Goal: Information Seeking & Learning: Learn about a topic

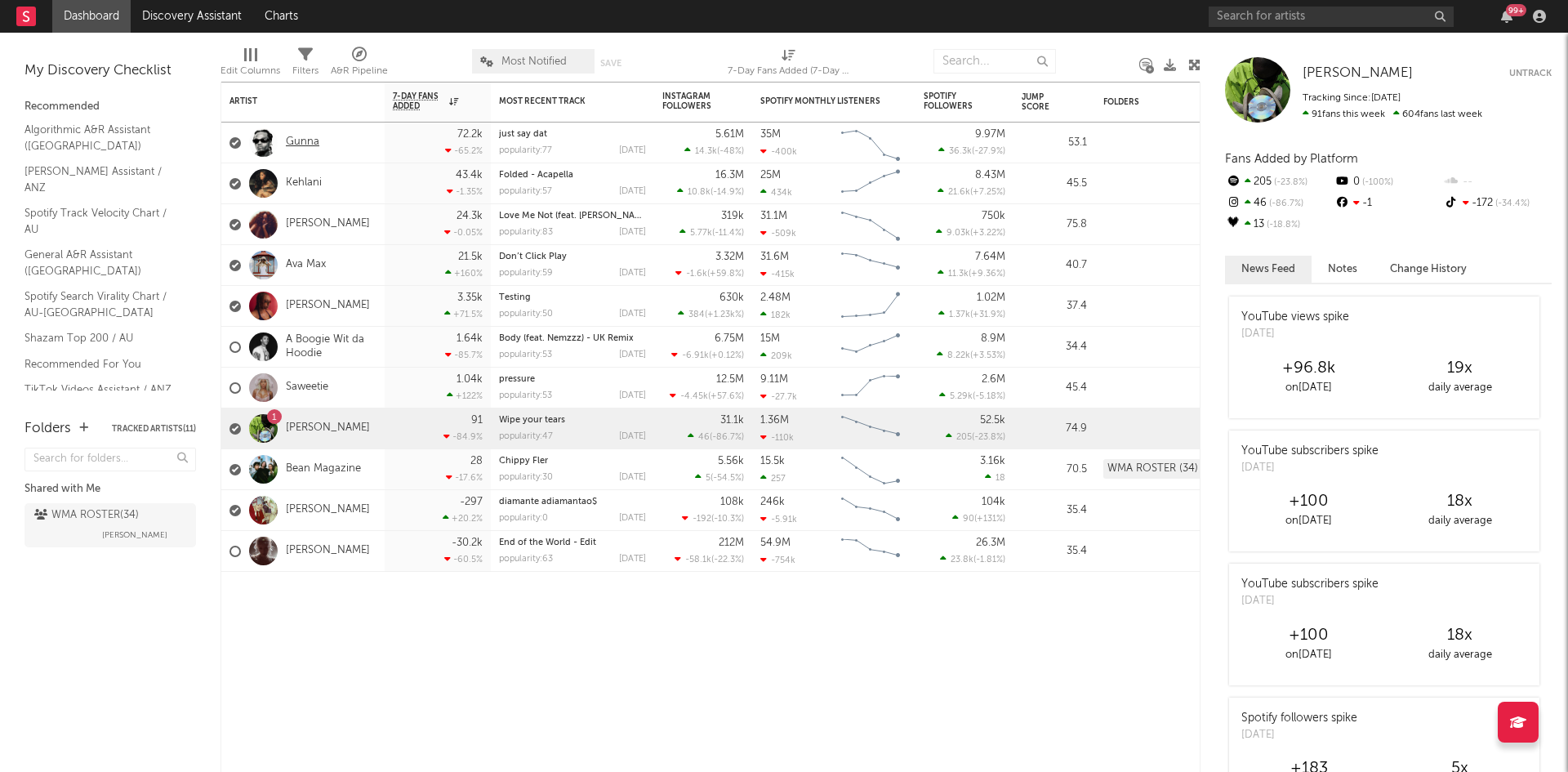
click at [310, 137] on link "Gunna" at bounding box center [302, 142] width 34 height 14
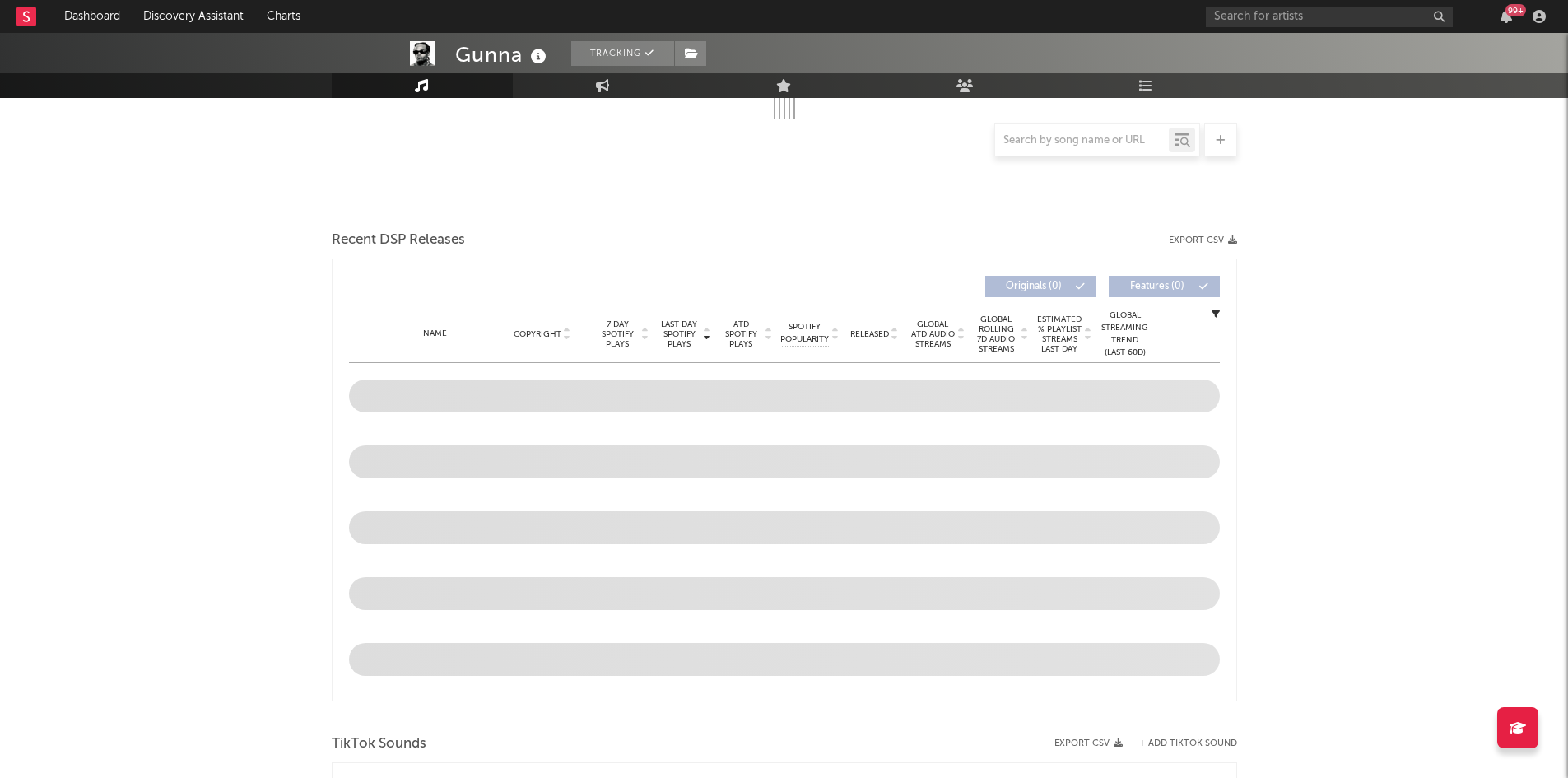
select select "6m"
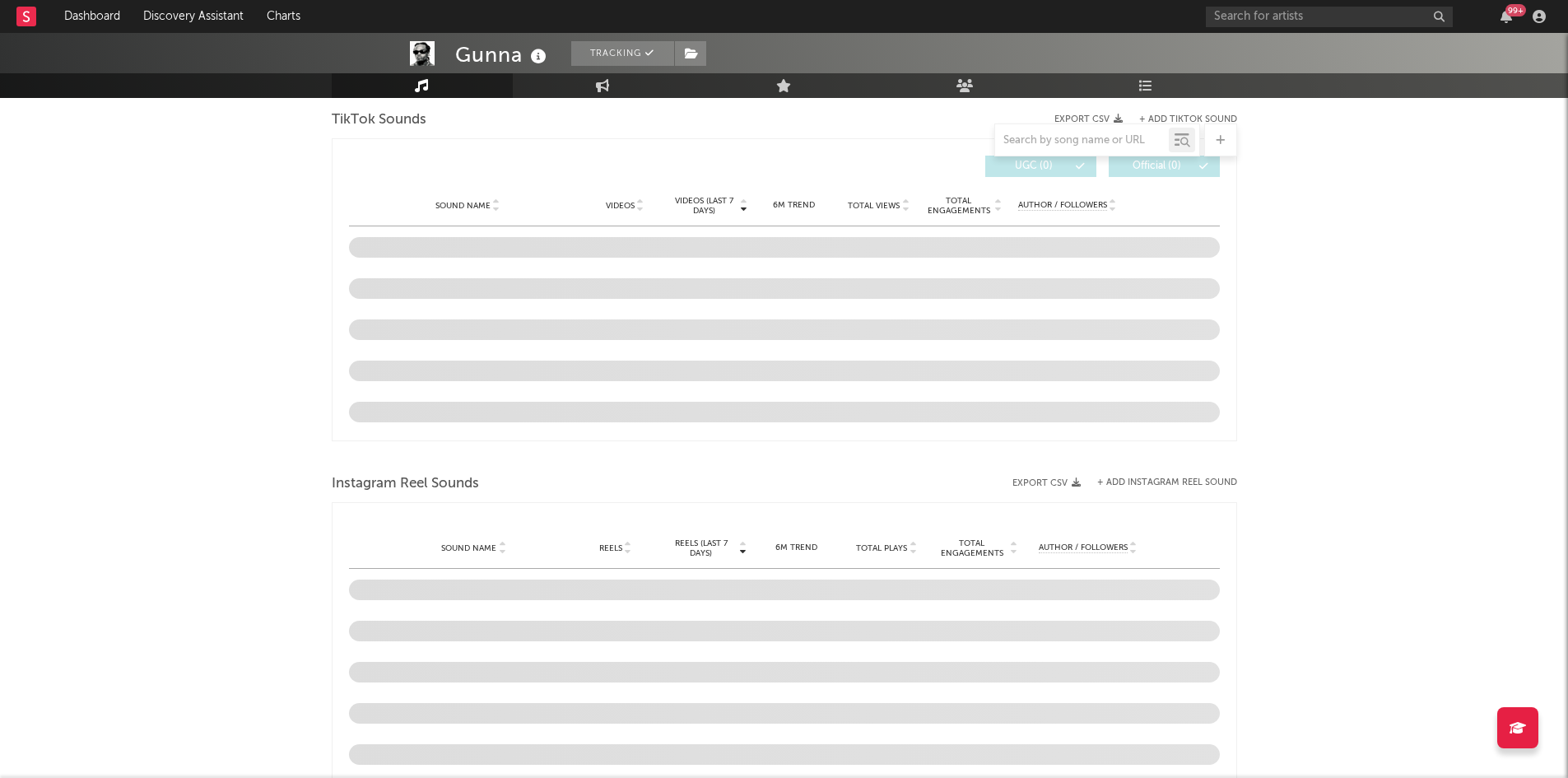
scroll to position [1118, 0]
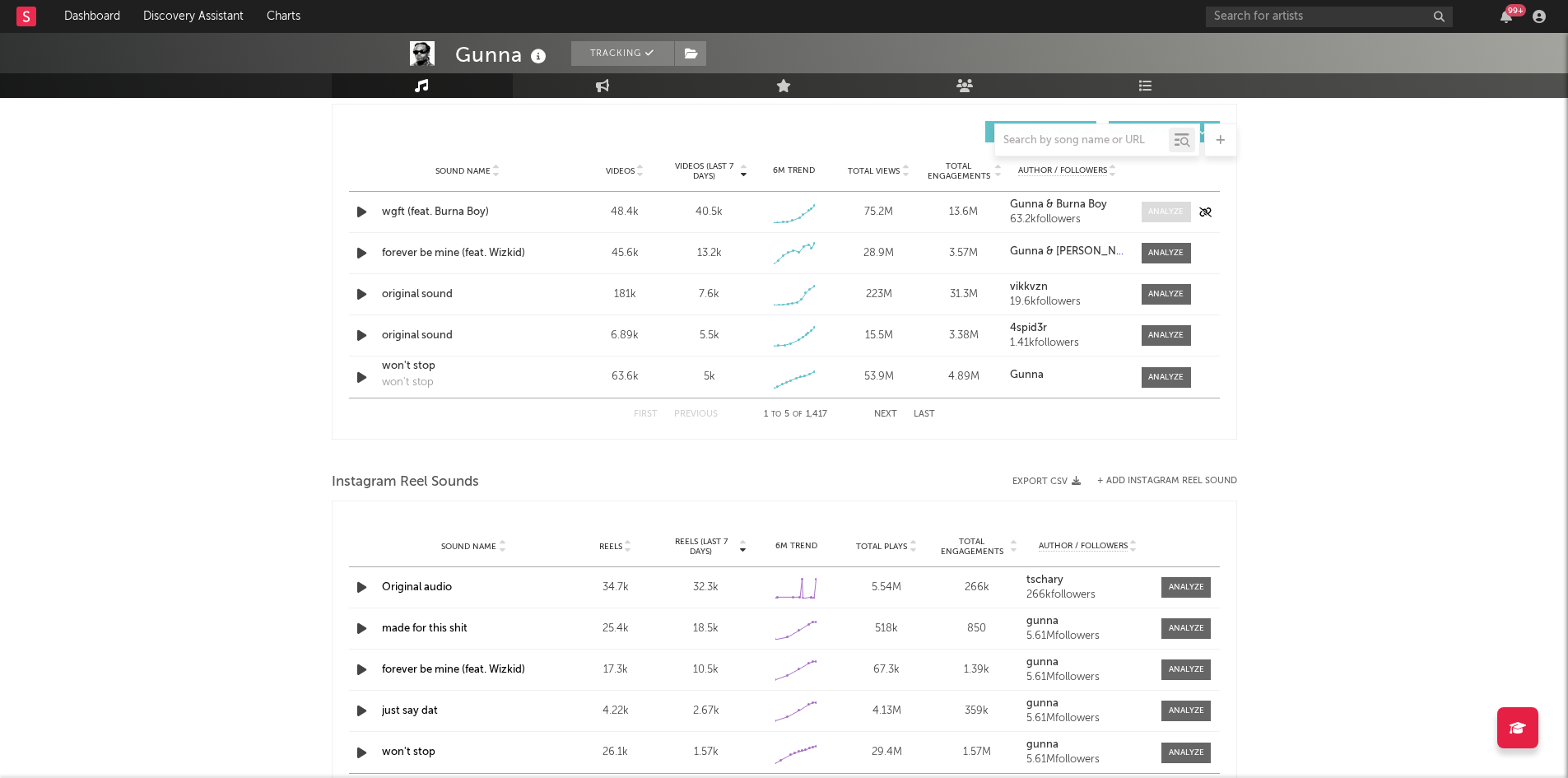
click at [1183, 214] on div at bounding box center [1166, 212] width 35 height 12
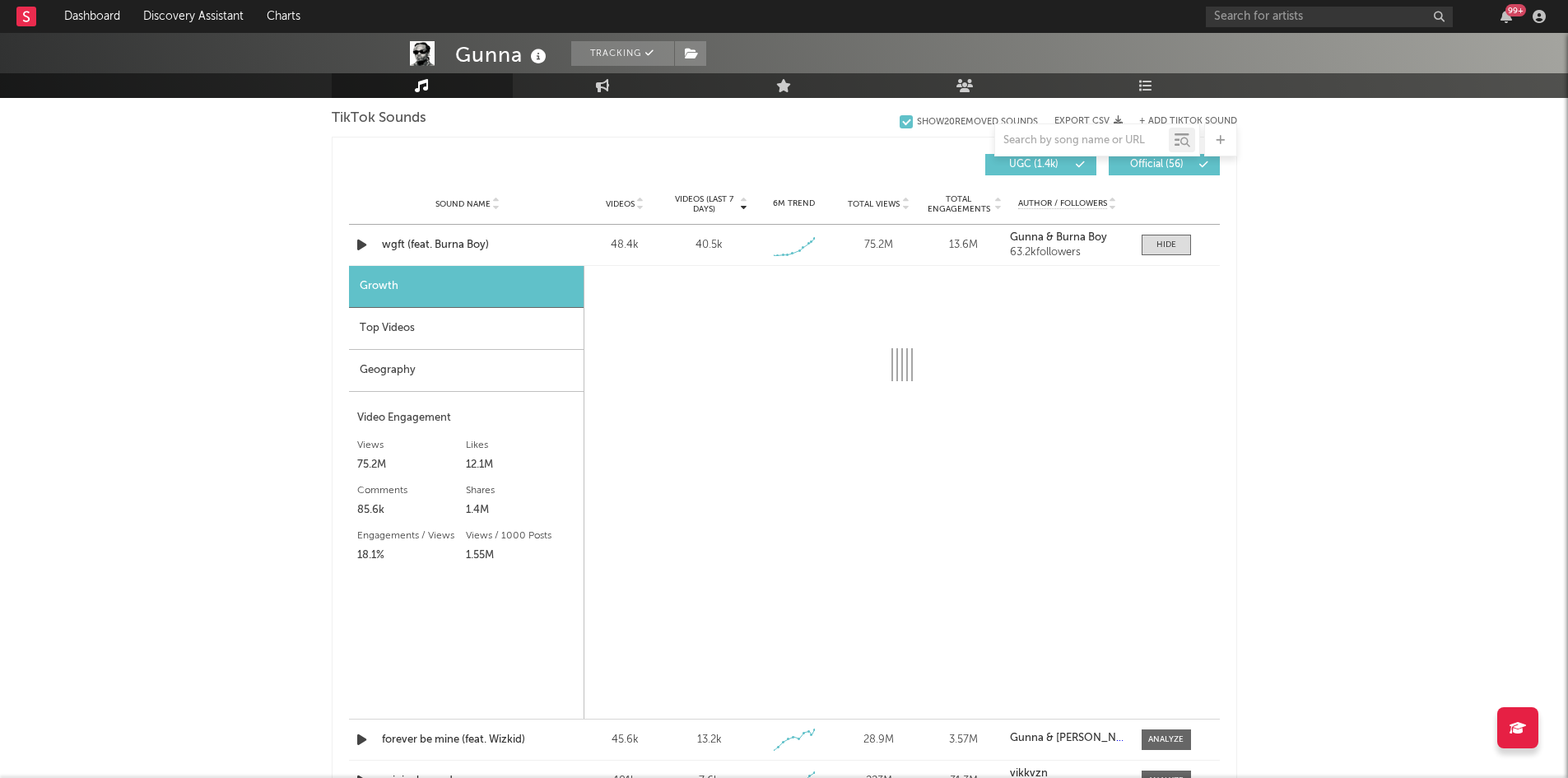
select select "1w"
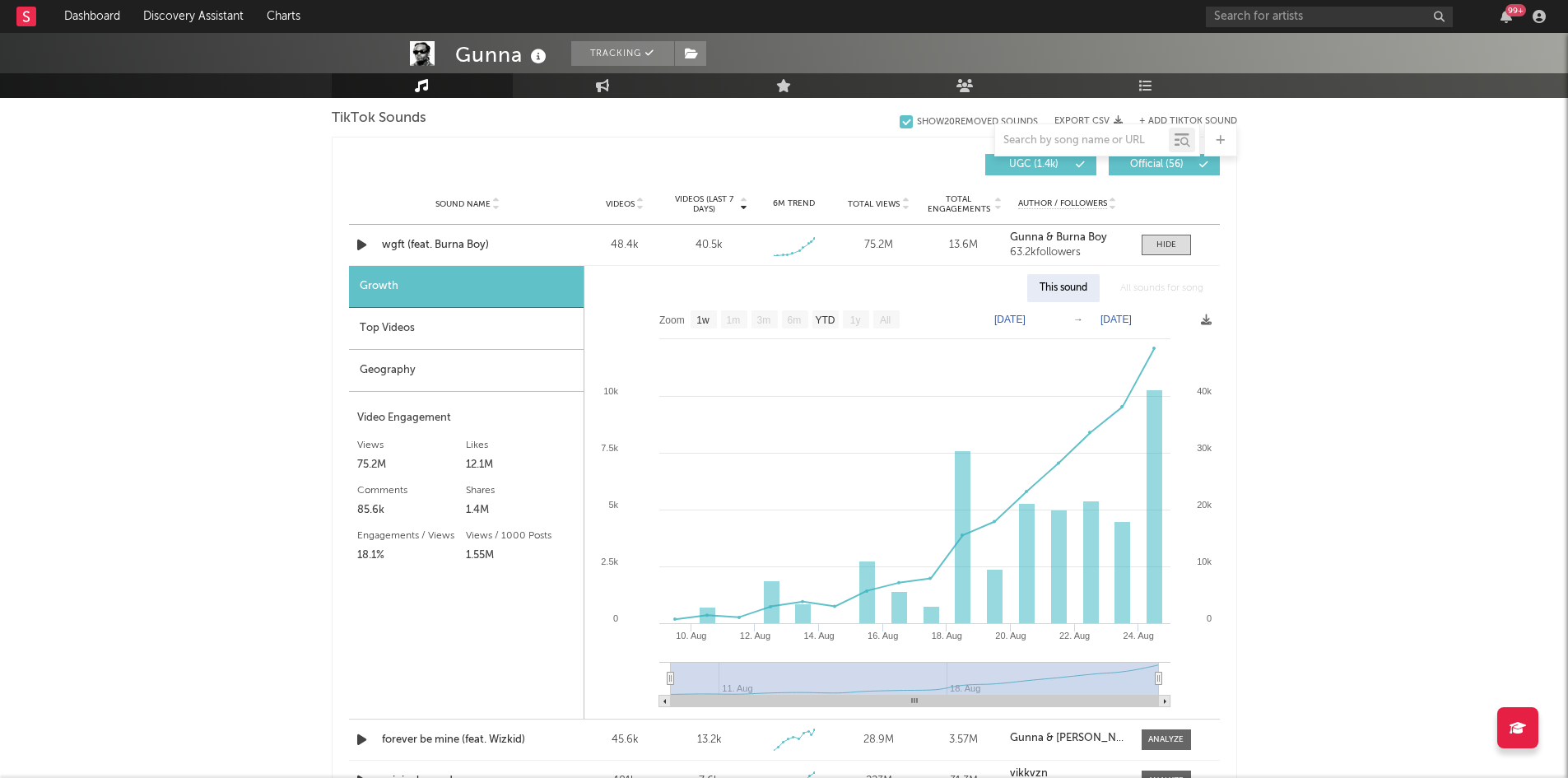
click at [427, 333] on div "Top Videos" at bounding box center [466, 329] width 235 height 42
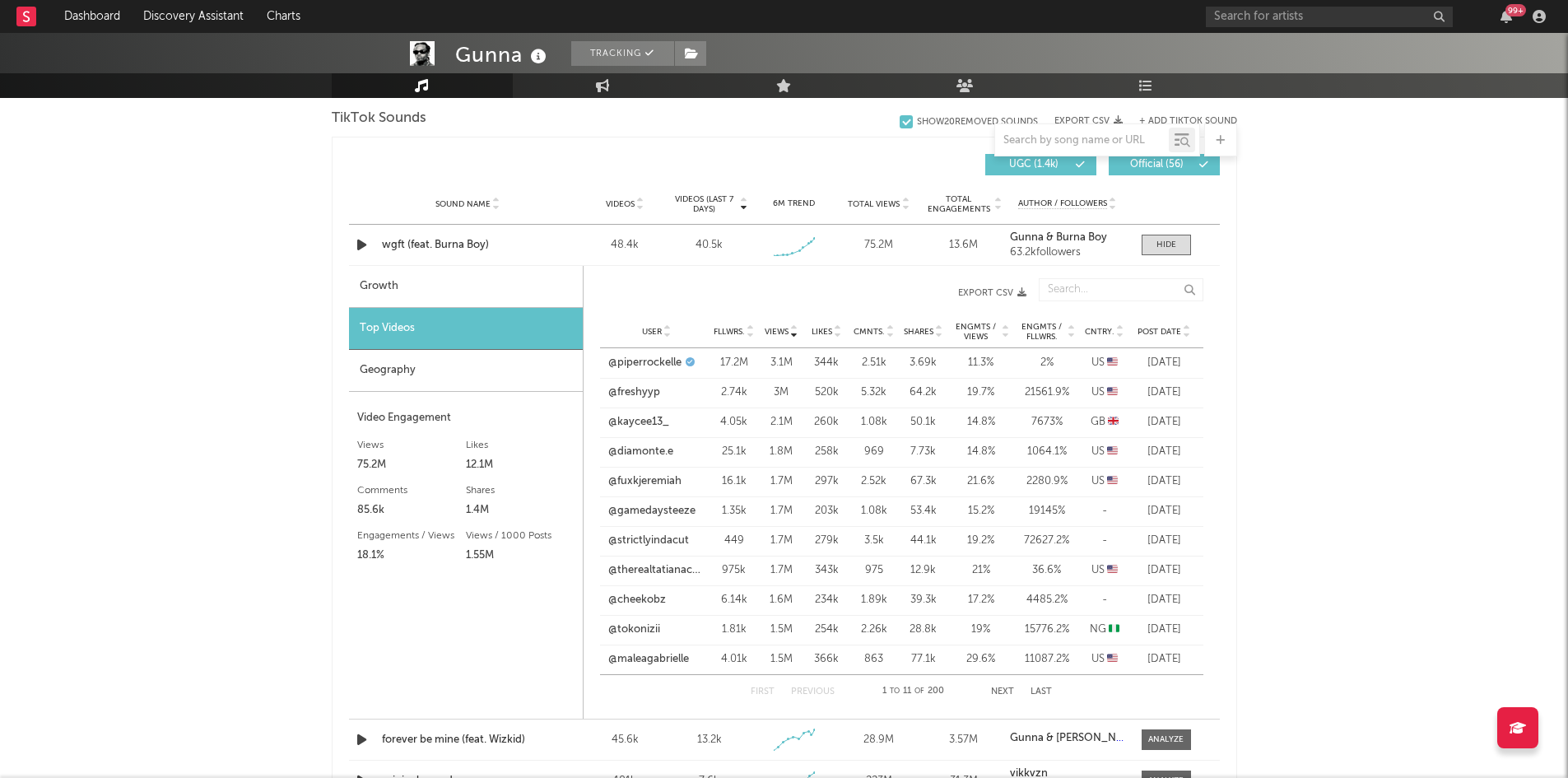
click at [1098, 330] on span "Cntry." at bounding box center [1100, 332] width 30 height 10
click at [409, 369] on div "Geography" at bounding box center [466, 371] width 234 height 42
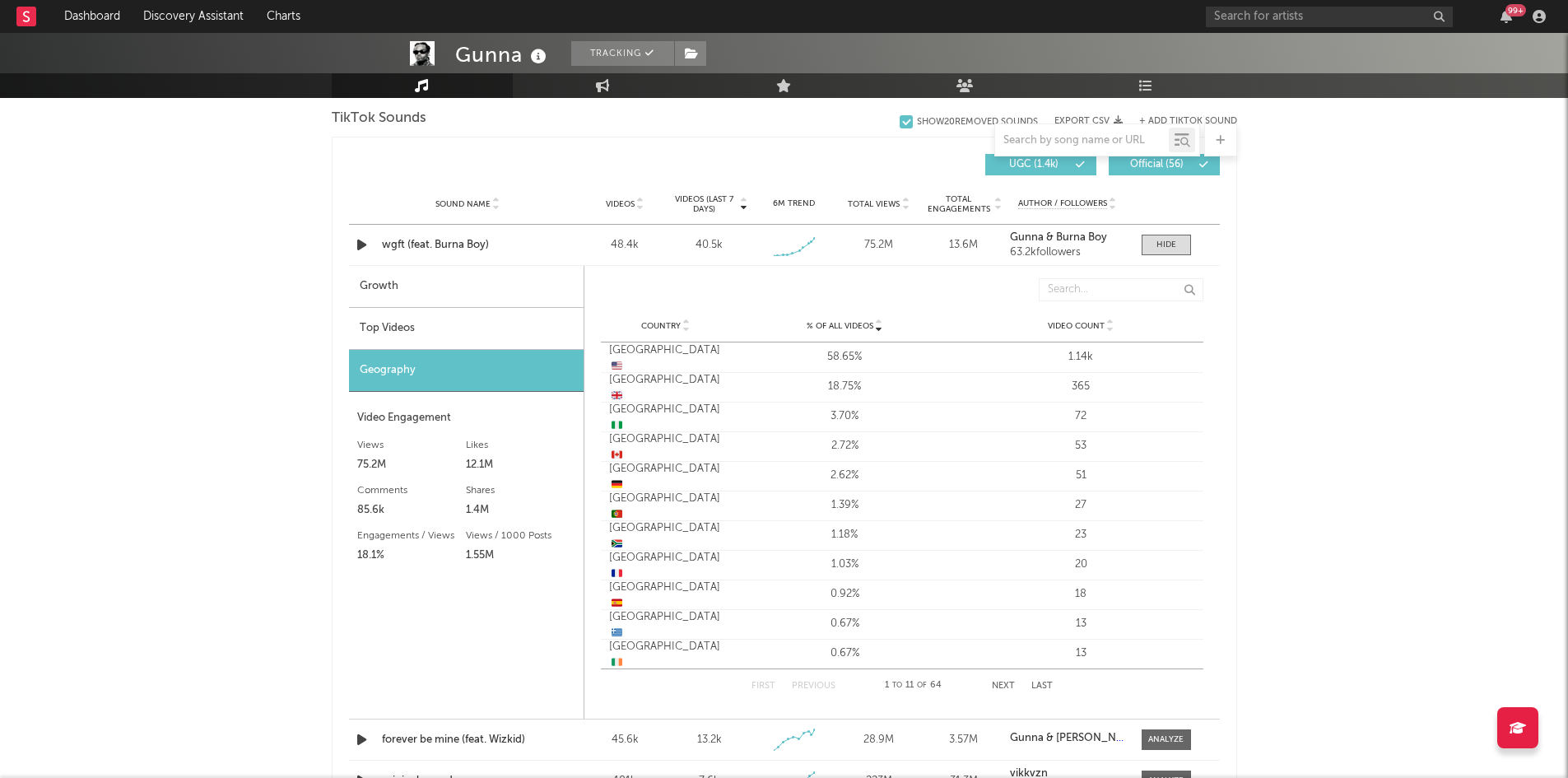
click at [1002, 689] on button "Next" at bounding box center [1004, 686] width 23 height 9
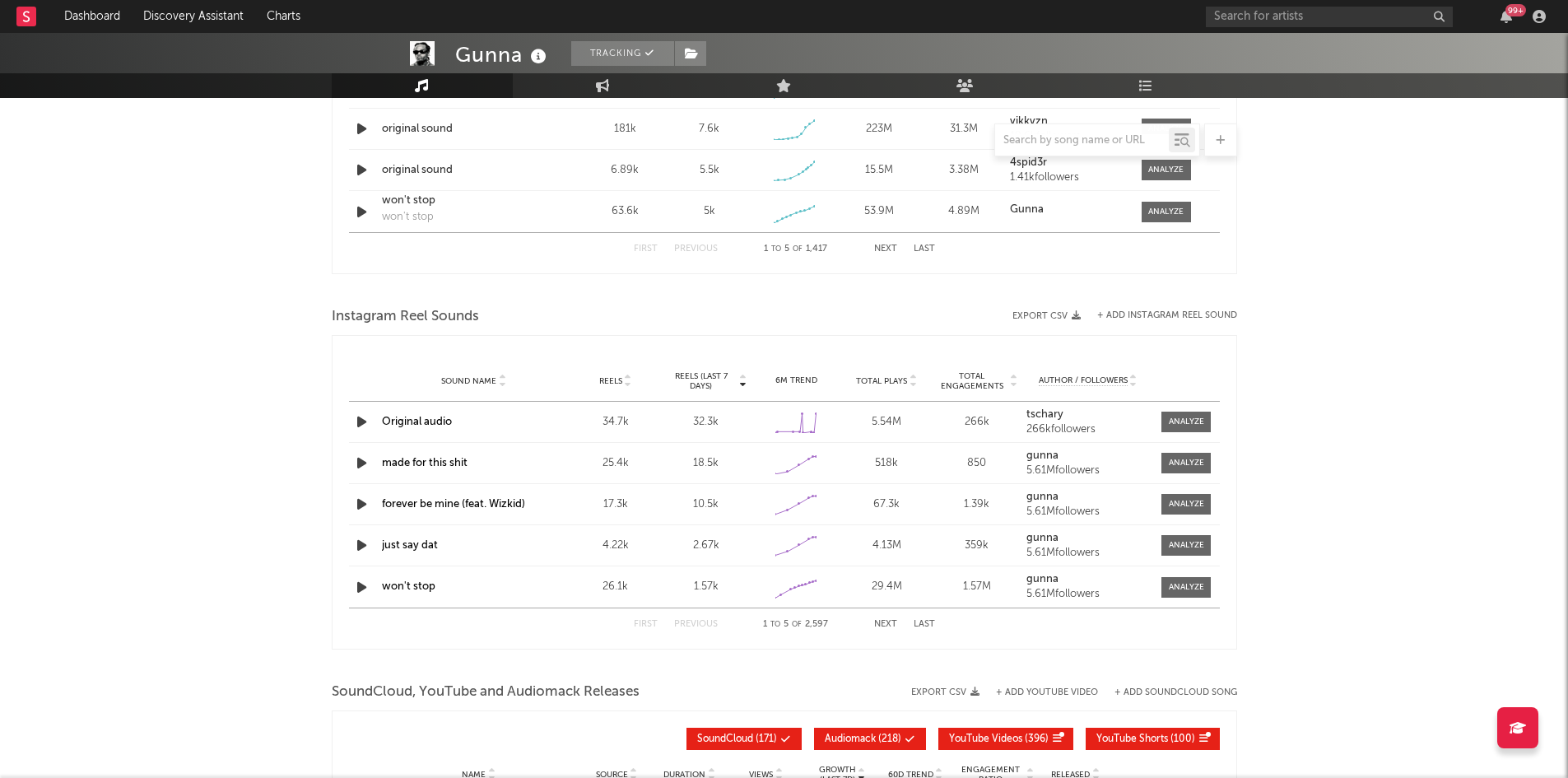
scroll to position [1777, 0]
